Goal: Task Accomplishment & Management: Use online tool/utility

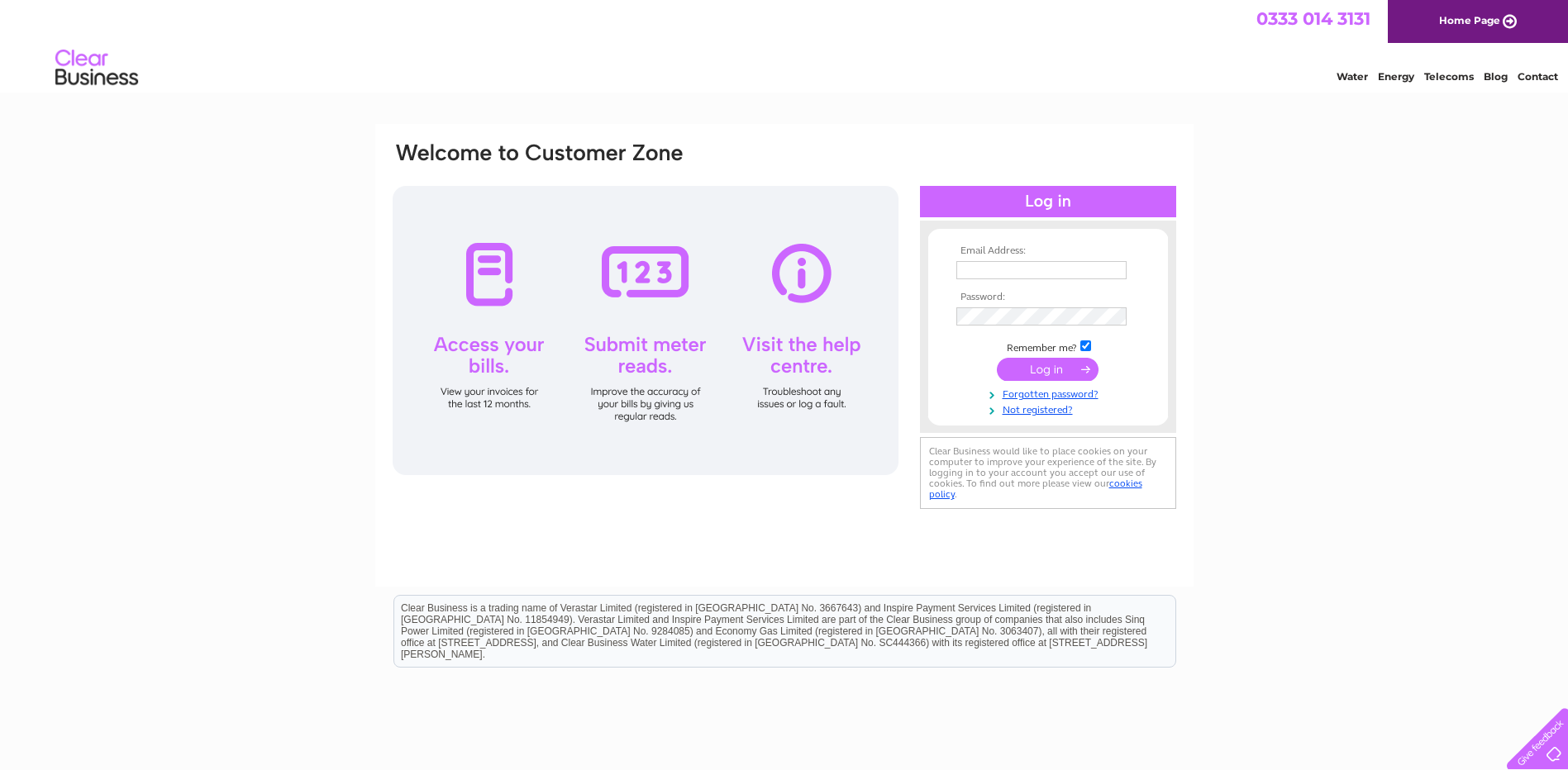
type input "stretton-allford@tiscali.co.uk"
click at [1069, 372] on input "submit" at bounding box center [1048, 370] width 102 height 23
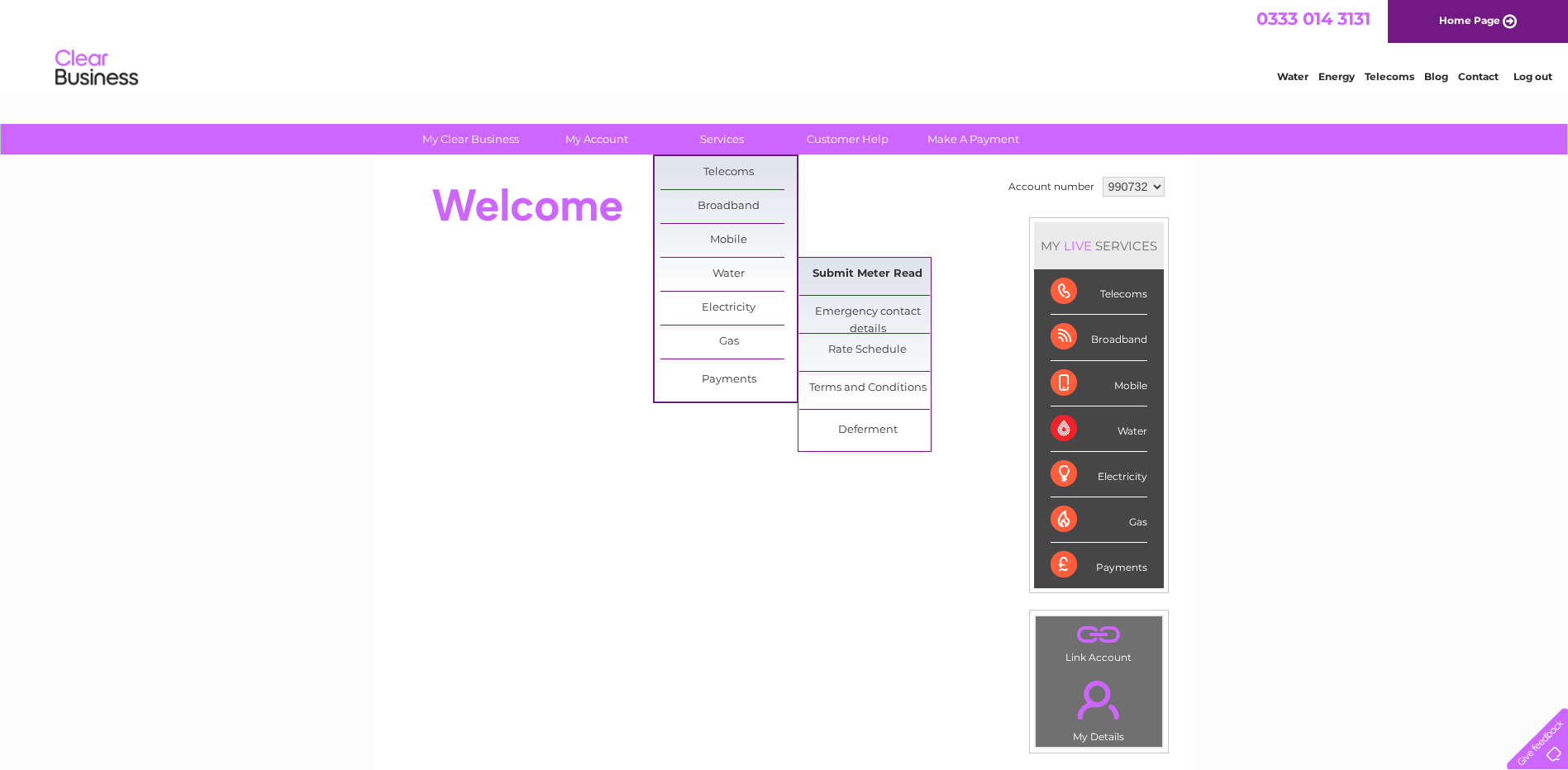
click at [837, 263] on link "Submit Meter Read" at bounding box center [867, 274] width 137 height 33
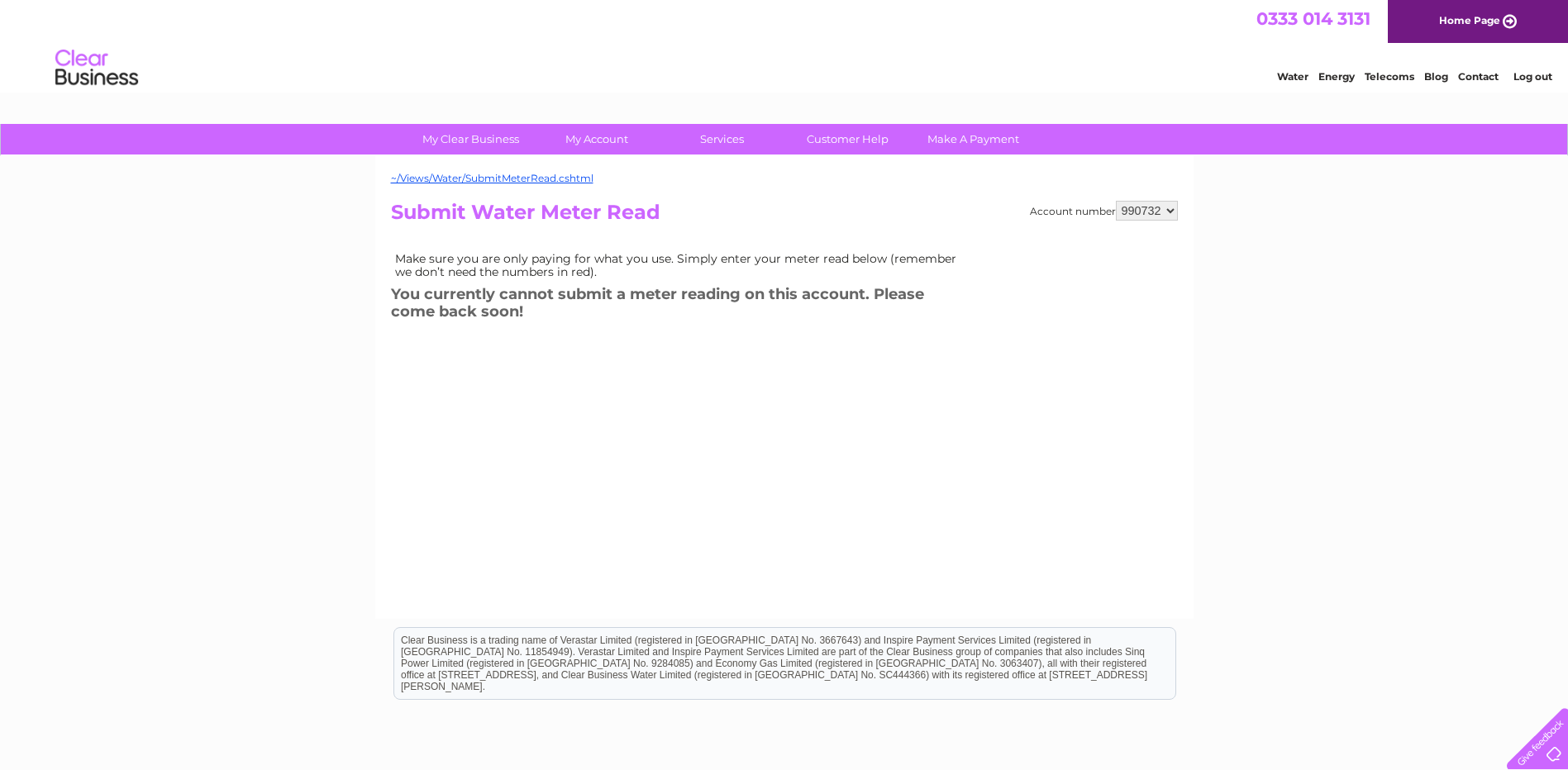
click at [1124, 209] on select "990732 990735" at bounding box center [1147, 210] width 62 height 20
select select "990735"
click at [1116, 201] on select "990732 990735" at bounding box center [1147, 210] width 62 height 20
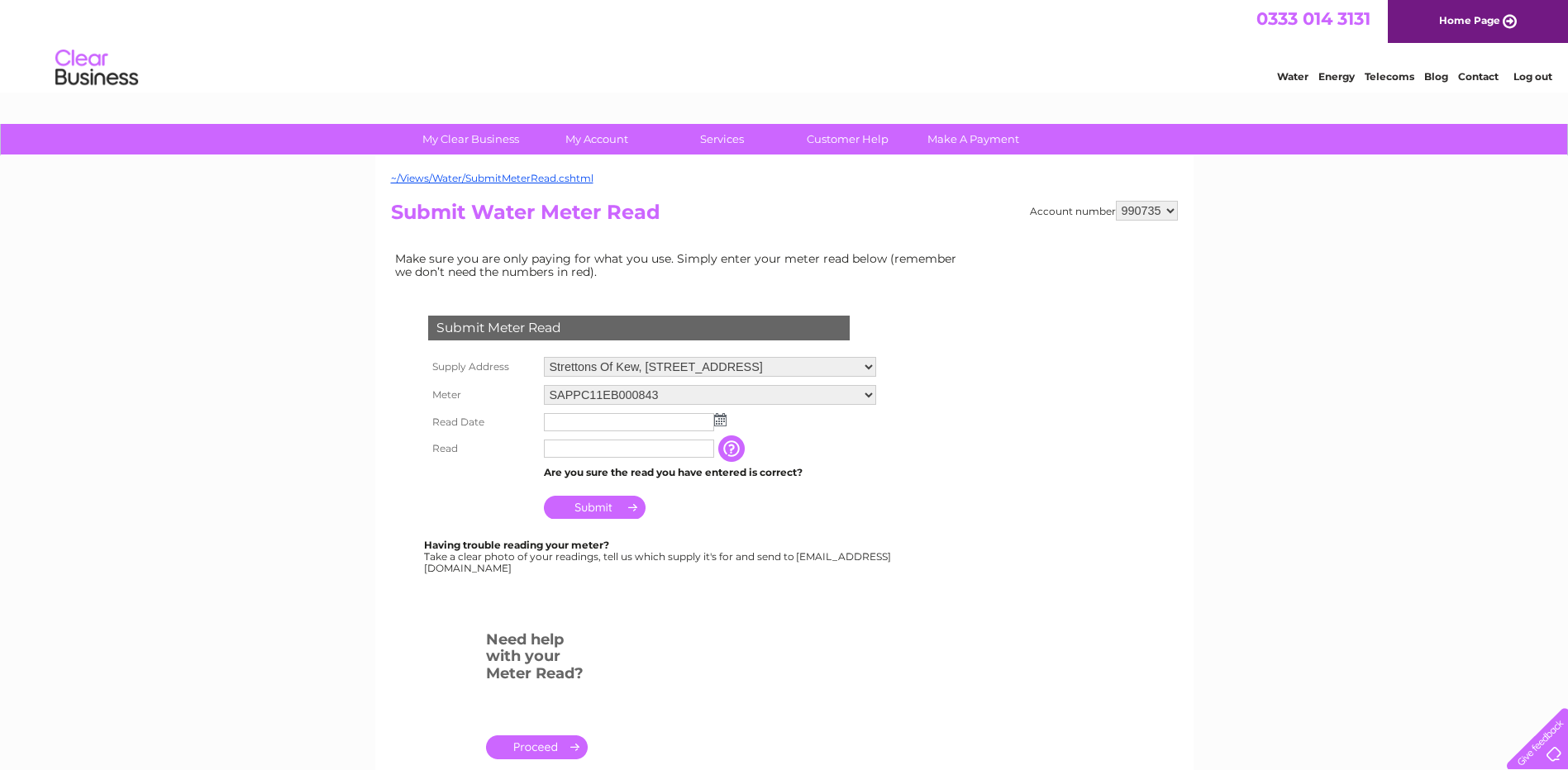
click at [724, 422] on img at bounding box center [720, 420] width 12 height 13
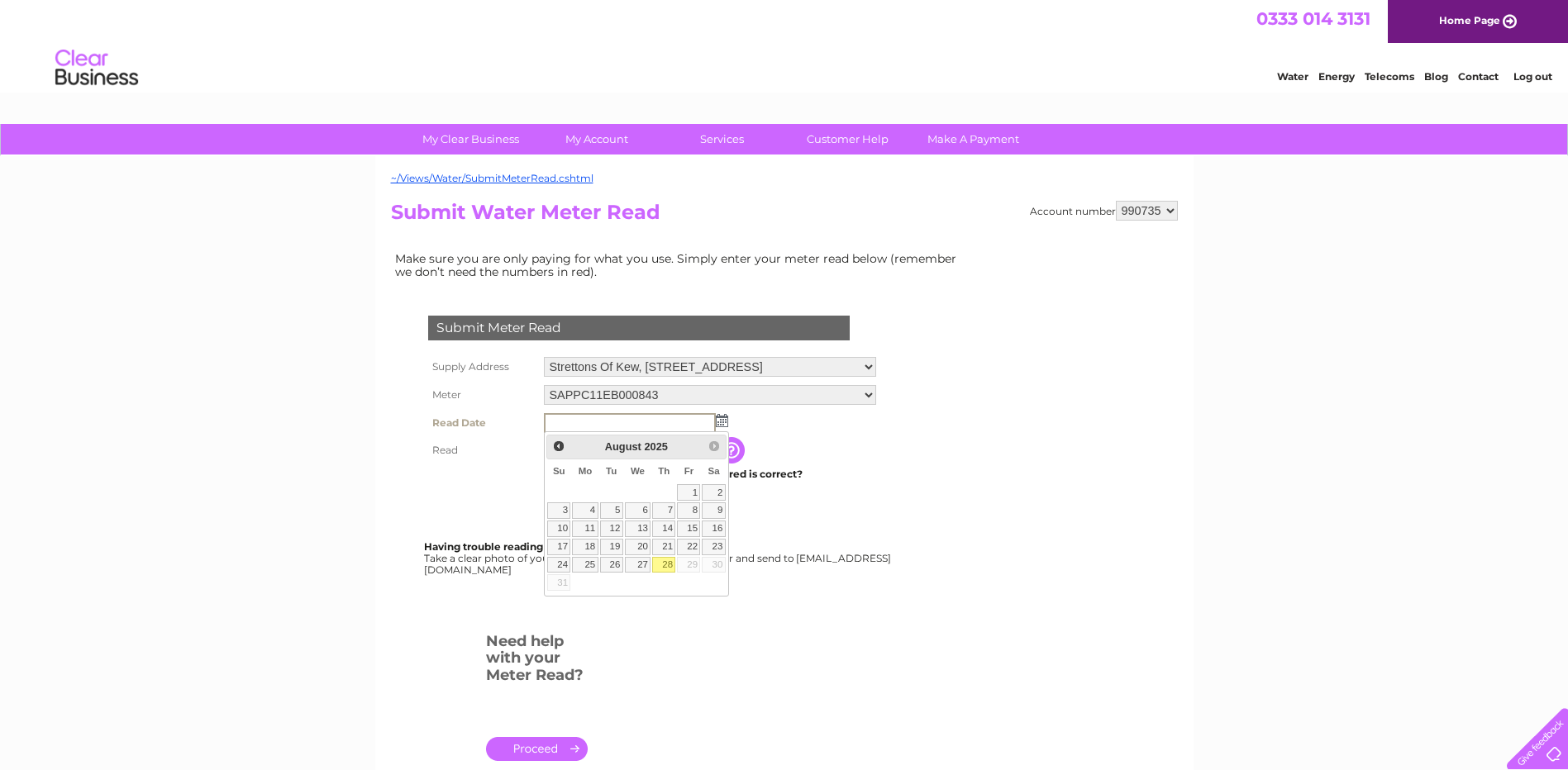
click at [660, 563] on link "28" at bounding box center [663, 565] width 23 height 17
type input "2025/08/28"
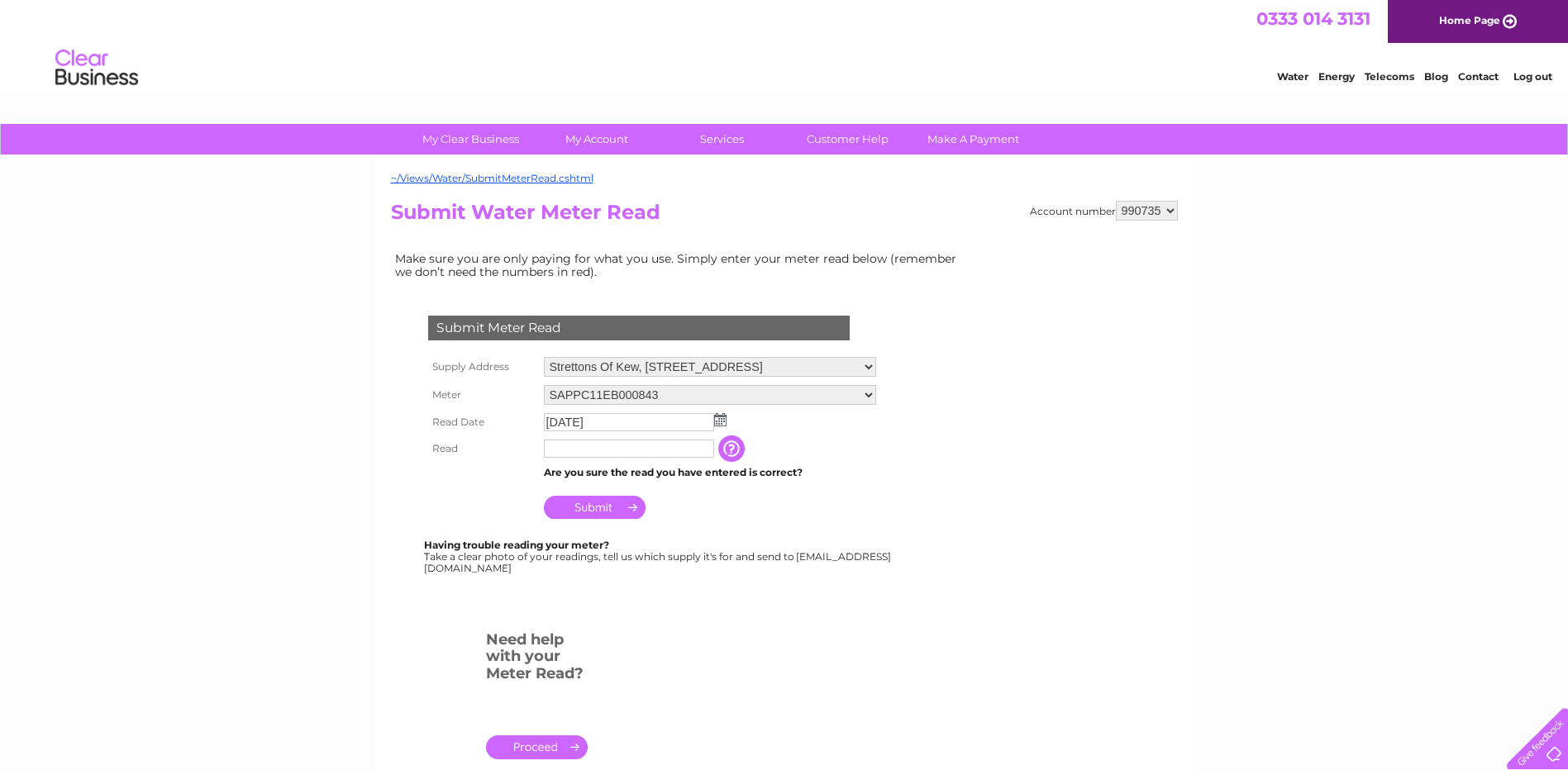
click at [592, 452] on input "text" at bounding box center [629, 449] width 170 height 18
type input "751"
click at [606, 510] on input "Submit" at bounding box center [595, 509] width 102 height 23
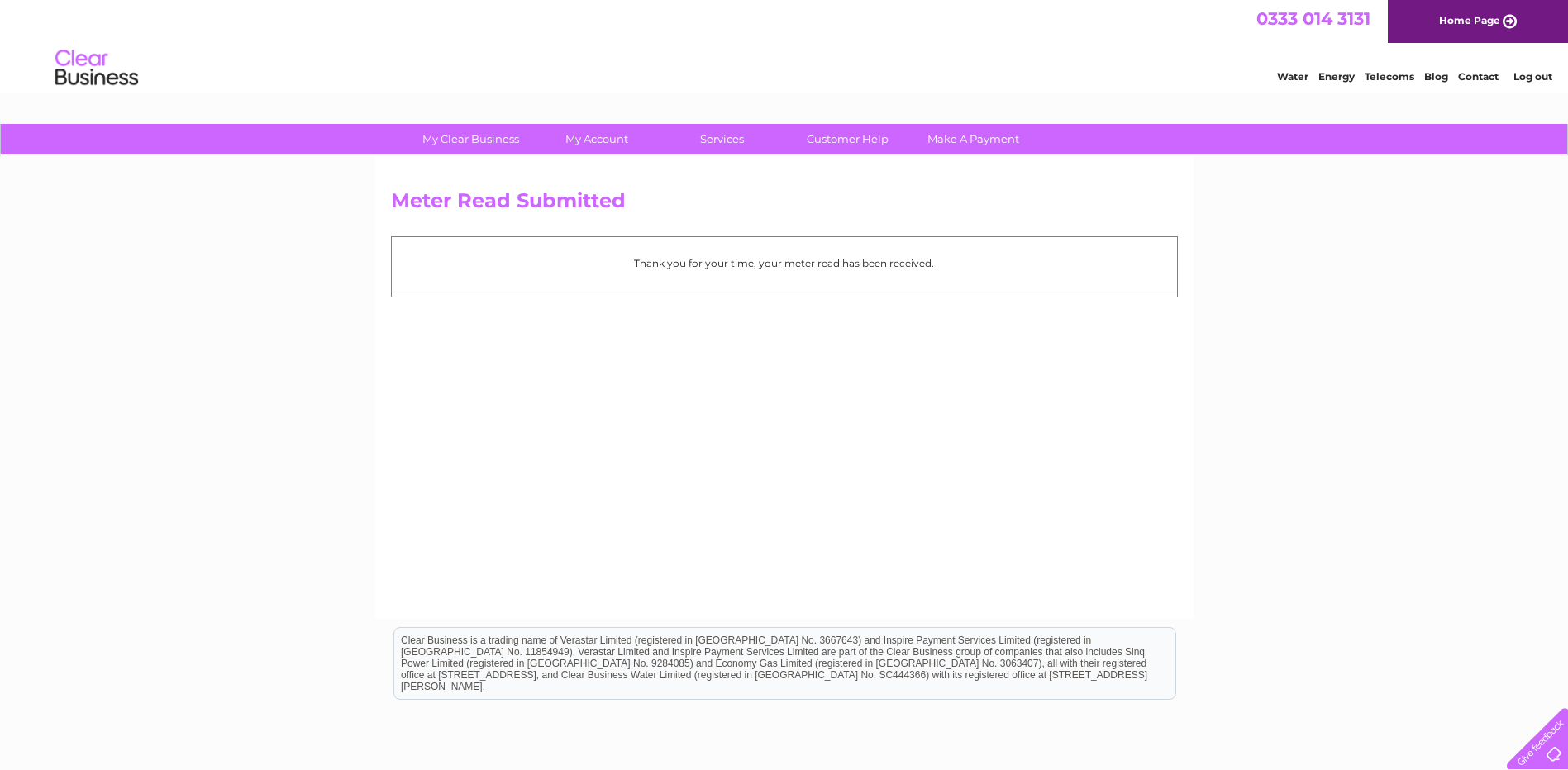
click at [1540, 78] on link "Log out" at bounding box center [1532, 76] width 39 height 12
